Goal: Transaction & Acquisition: Book appointment/travel/reservation

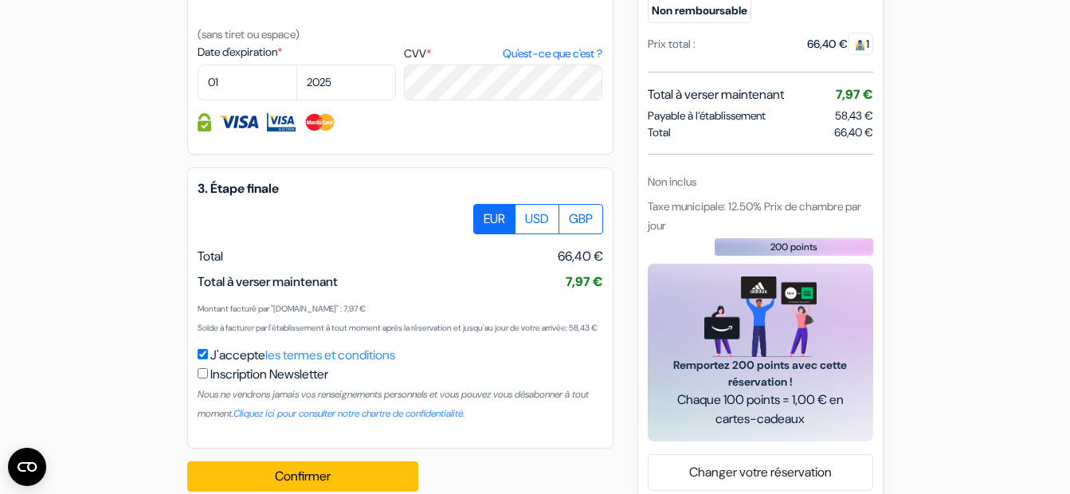
scroll to position [990, 0]
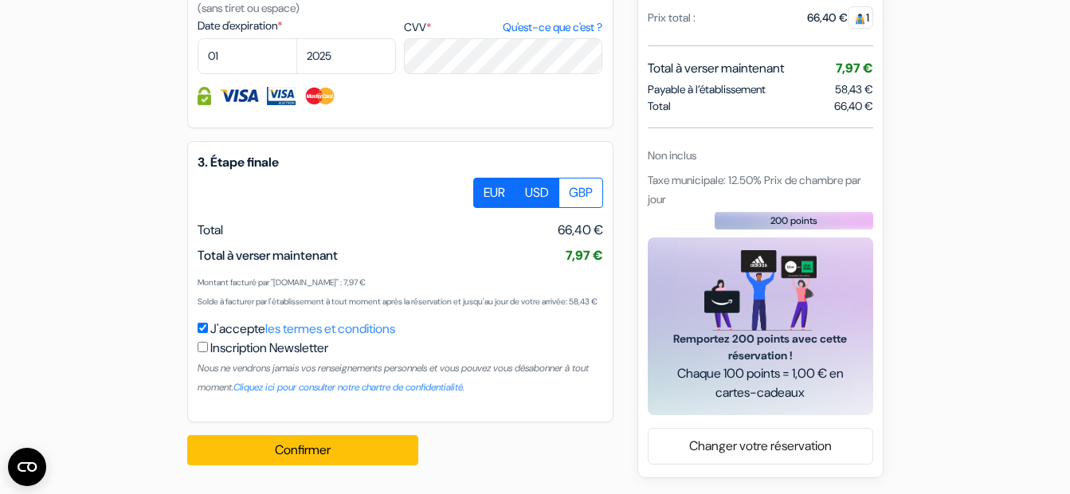
click at [544, 178] on label "USD" at bounding box center [537, 193] width 45 height 30
click at [484, 178] on input "USD" at bounding box center [479, 183] width 10 height 10
radio input "true"
click at [575, 178] on label "GBP" at bounding box center [580, 193] width 45 height 30
click at [484, 178] on input "GBP" at bounding box center [479, 183] width 10 height 10
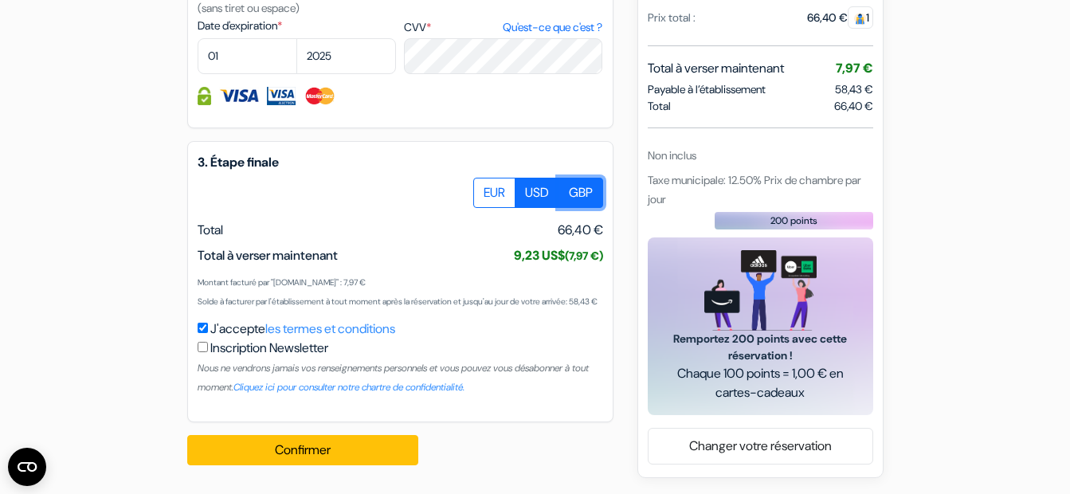
radio input "true"
click at [494, 178] on label "EUR" at bounding box center [494, 193] width 42 height 30
click at [484, 178] on input "EUR" at bounding box center [479, 183] width 10 height 10
radio input "true"
click at [537, 178] on label "USD" at bounding box center [537, 193] width 45 height 30
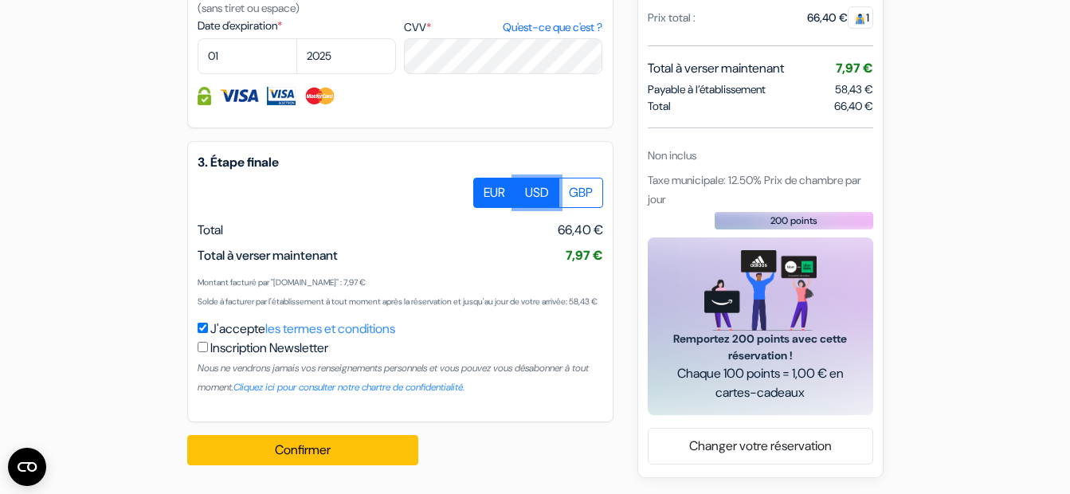
click at [484, 178] on input "USD" at bounding box center [479, 183] width 10 height 10
radio input "true"
click at [501, 178] on label "EUR" at bounding box center [494, 193] width 42 height 30
click at [484, 178] on input "EUR" at bounding box center [479, 183] width 10 height 10
radio input "true"
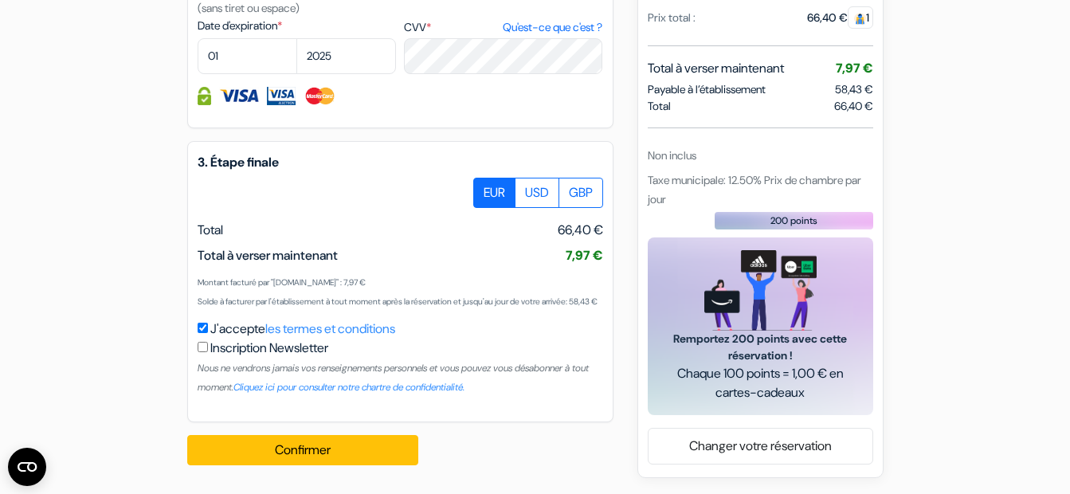
drag, startPoint x: 686, startPoint y: 202, endPoint x: 651, endPoint y: 194, distance: 35.9
click at [651, 194] on span "Taxe municipale: 12.50% Prix de chambre par jour" at bounding box center [754, 189] width 213 height 33
drag, startPoint x: 651, startPoint y: 194, endPoint x: 678, endPoint y: 216, distance: 35.1
click at [678, 216] on div "200 points" at bounding box center [760, 221] width 225 height 18
